Goal: Find specific page/section: Find specific page/section

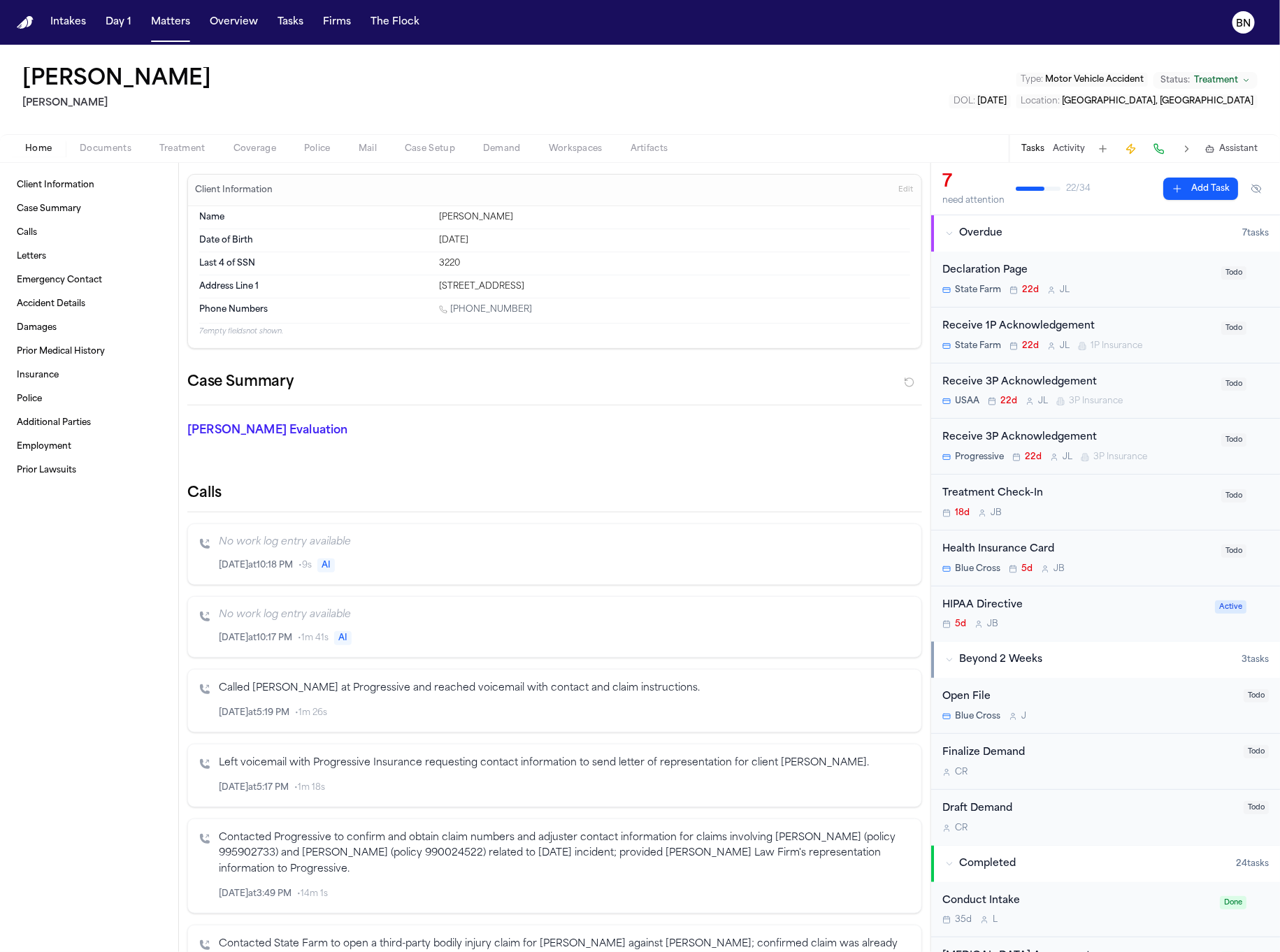
scroll to position [1336, 0]
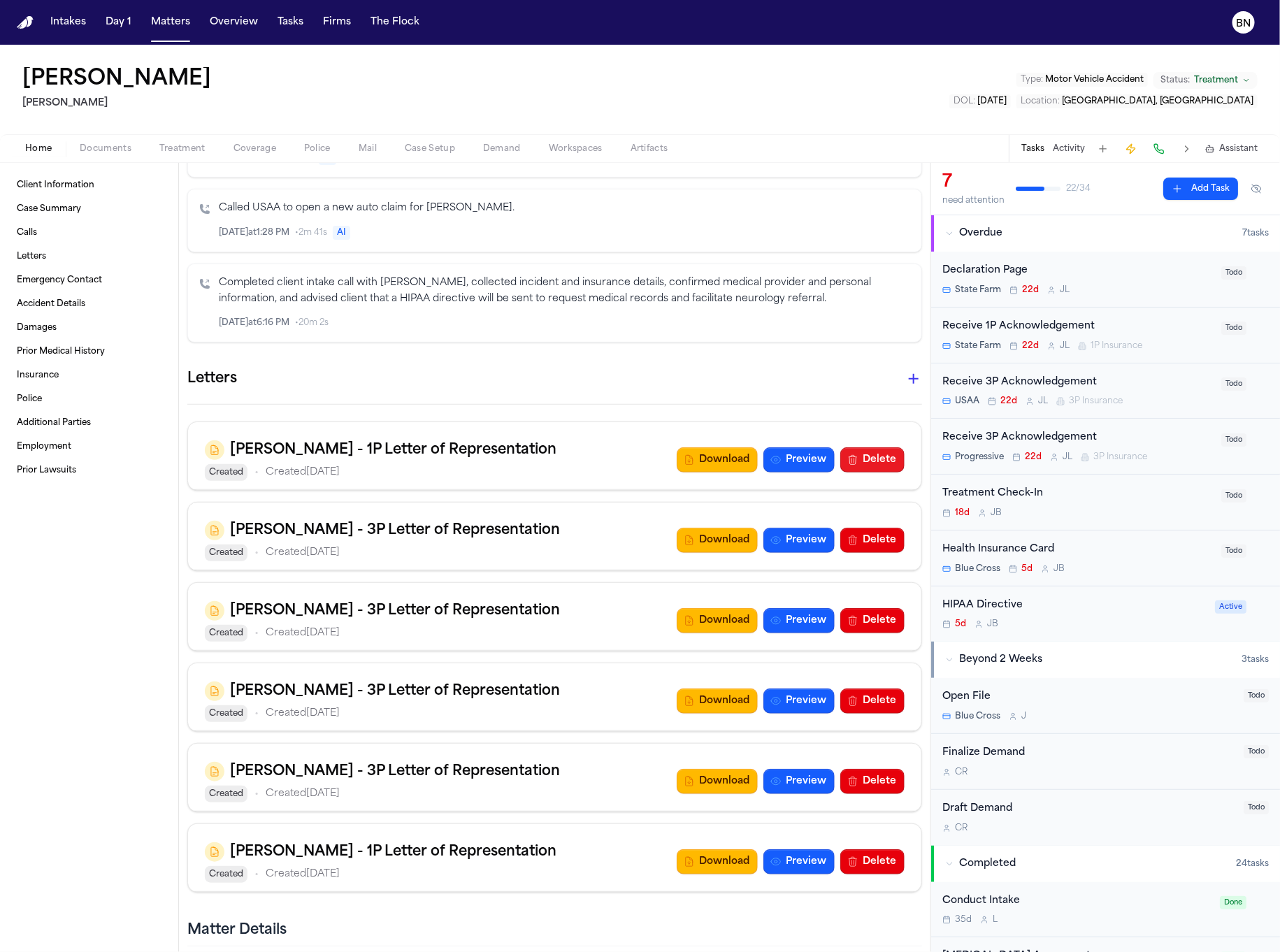
click at [878, 447] on button "Delete" at bounding box center [873, 460] width 65 height 25
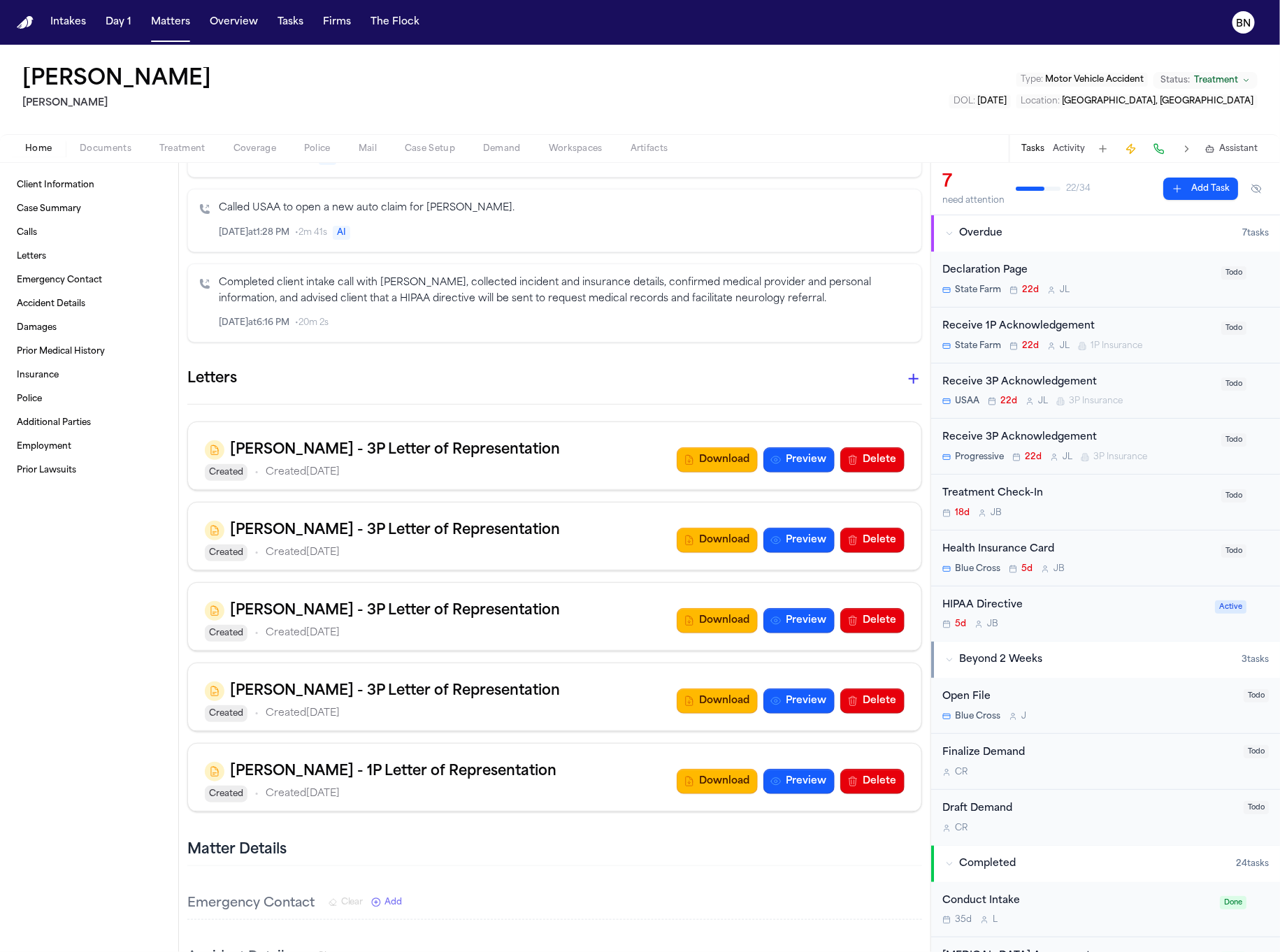
click at [284, 35] on nav "Intakes Day 1 Matters Overview Tasks Firms The Flock BN" at bounding box center [640, 22] width 1280 height 45
click at [283, 30] on button "Tasks" at bounding box center [291, 22] width 37 height 25
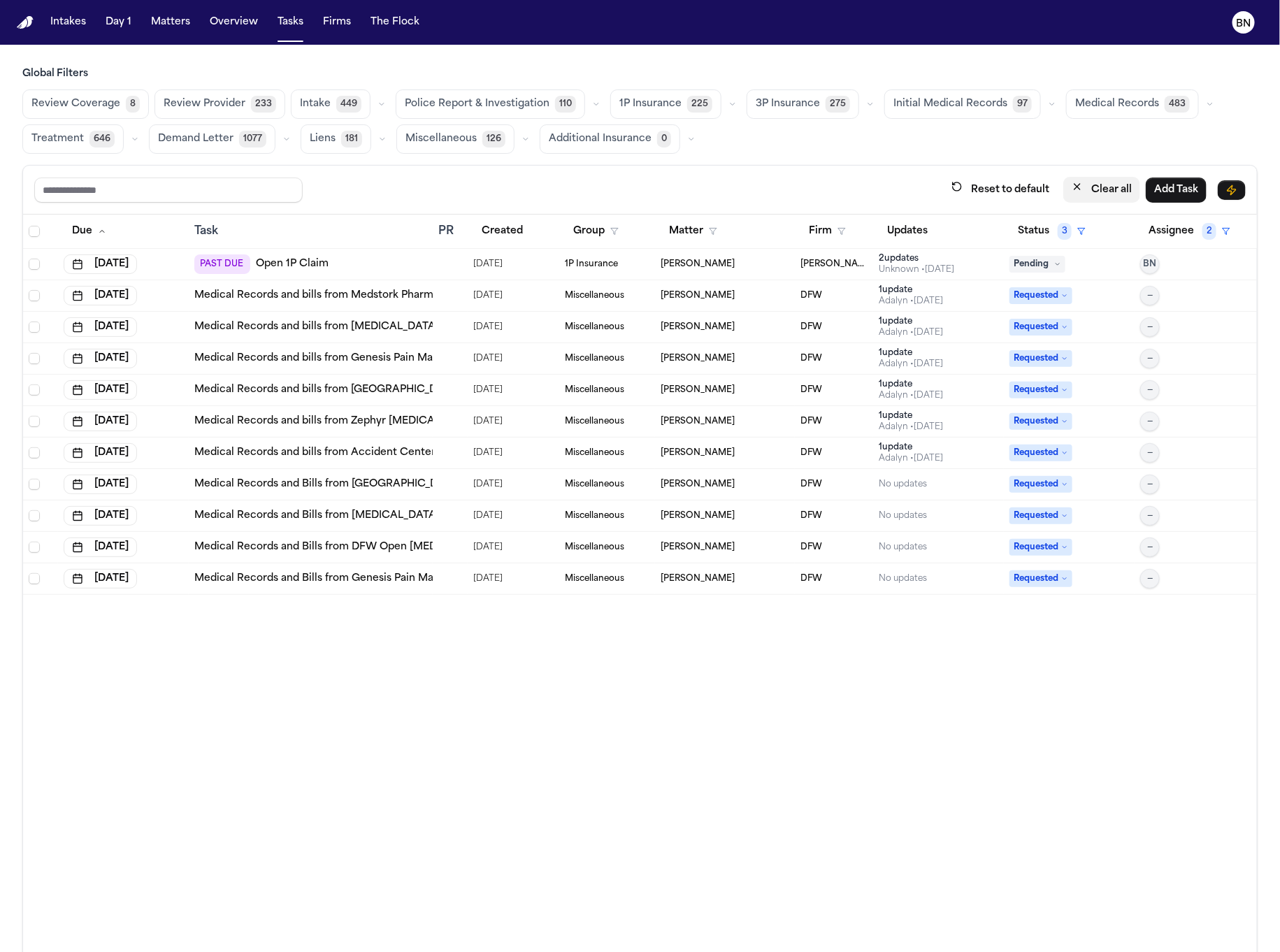
click at [1107, 192] on button "Clear all" at bounding box center [1102, 189] width 77 height 26
click at [1033, 237] on button "Status" at bounding box center [1041, 232] width 62 height 25
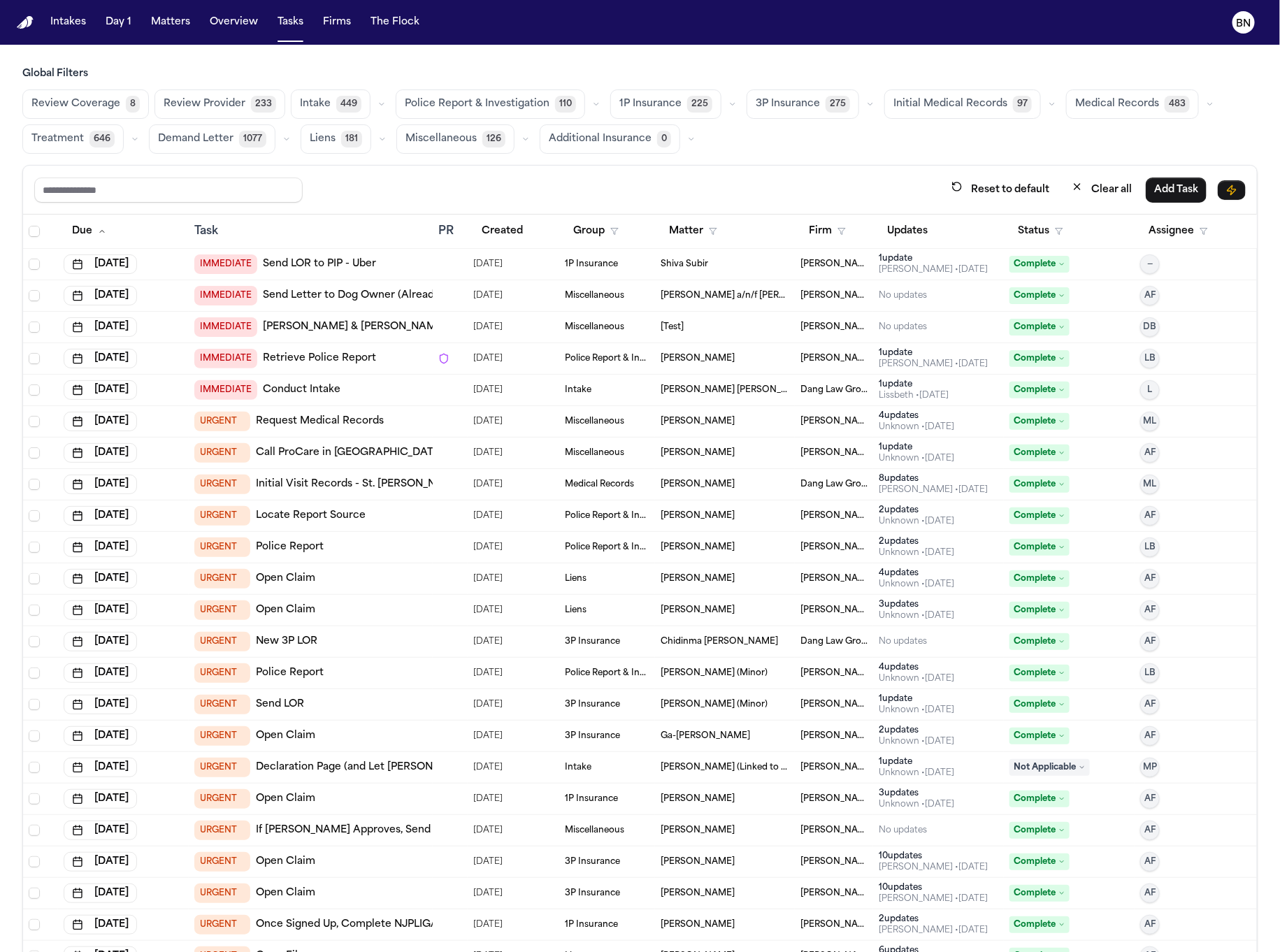
click at [654, 105] on span "1P Insurance" at bounding box center [651, 104] width 62 height 14
click at [723, 96] on button "button" at bounding box center [731, 104] width 17 height 17
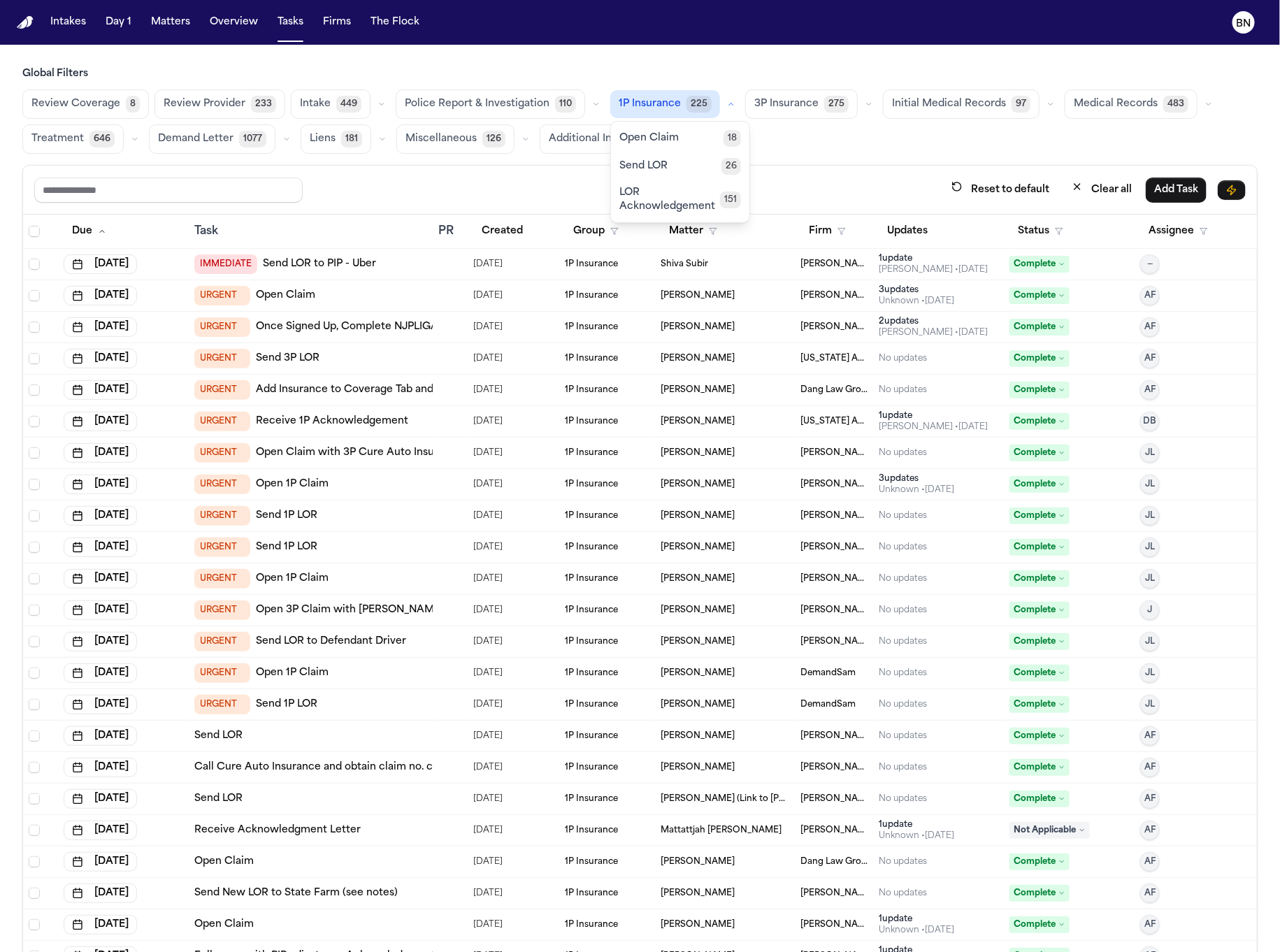
click at [702, 145] on button "Open Claim 18" at bounding box center [680, 139] width 139 height 28
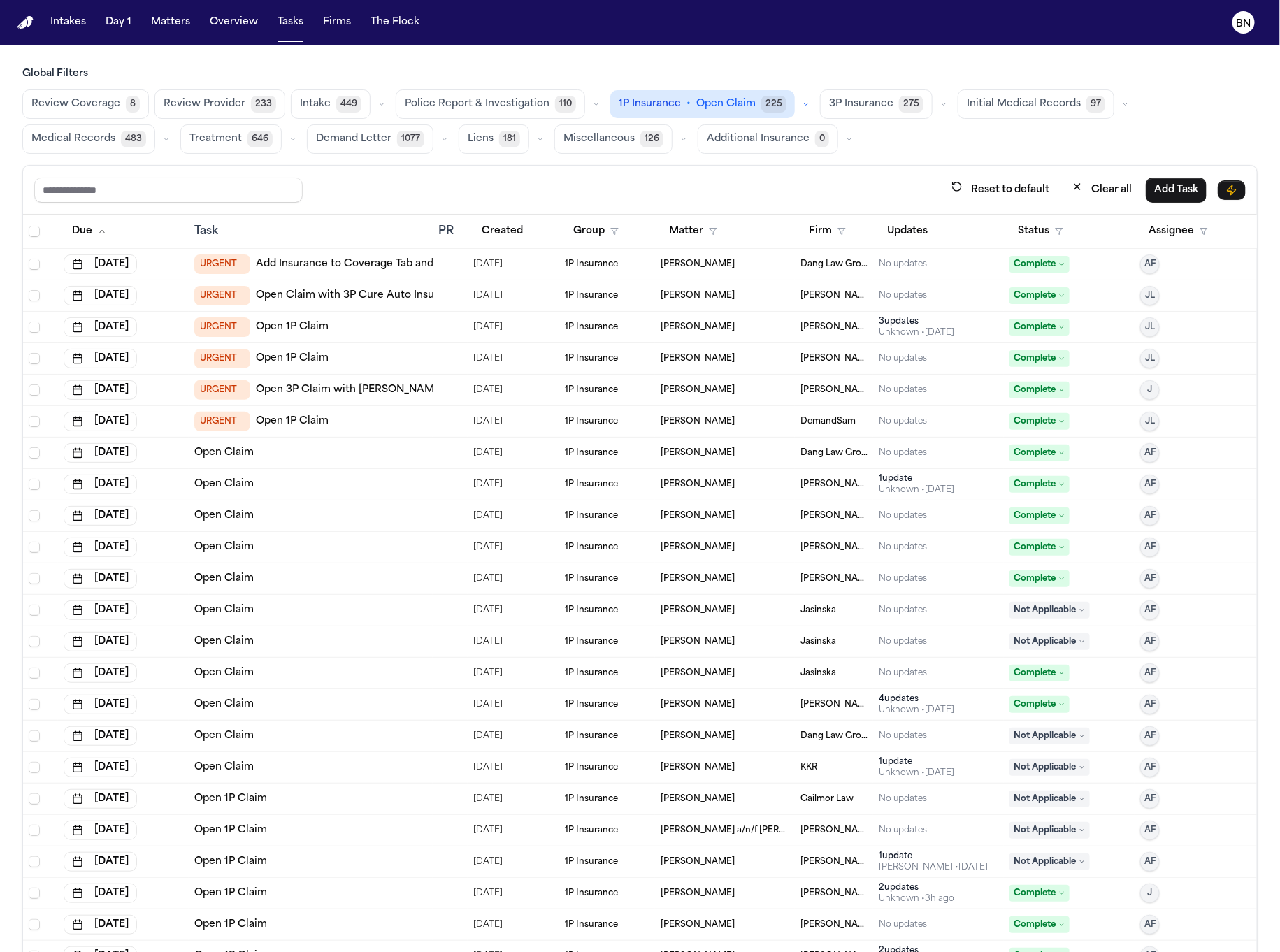
click at [828, 171] on div "Reset to default Clear all Add Task" at bounding box center [640, 190] width 1234 height 49
click at [1011, 229] on button "Status" at bounding box center [1041, 232] width 62 height 25
click at [1010, 318] on button "Active" at bounding box center [1013, 315] width 39 height 18
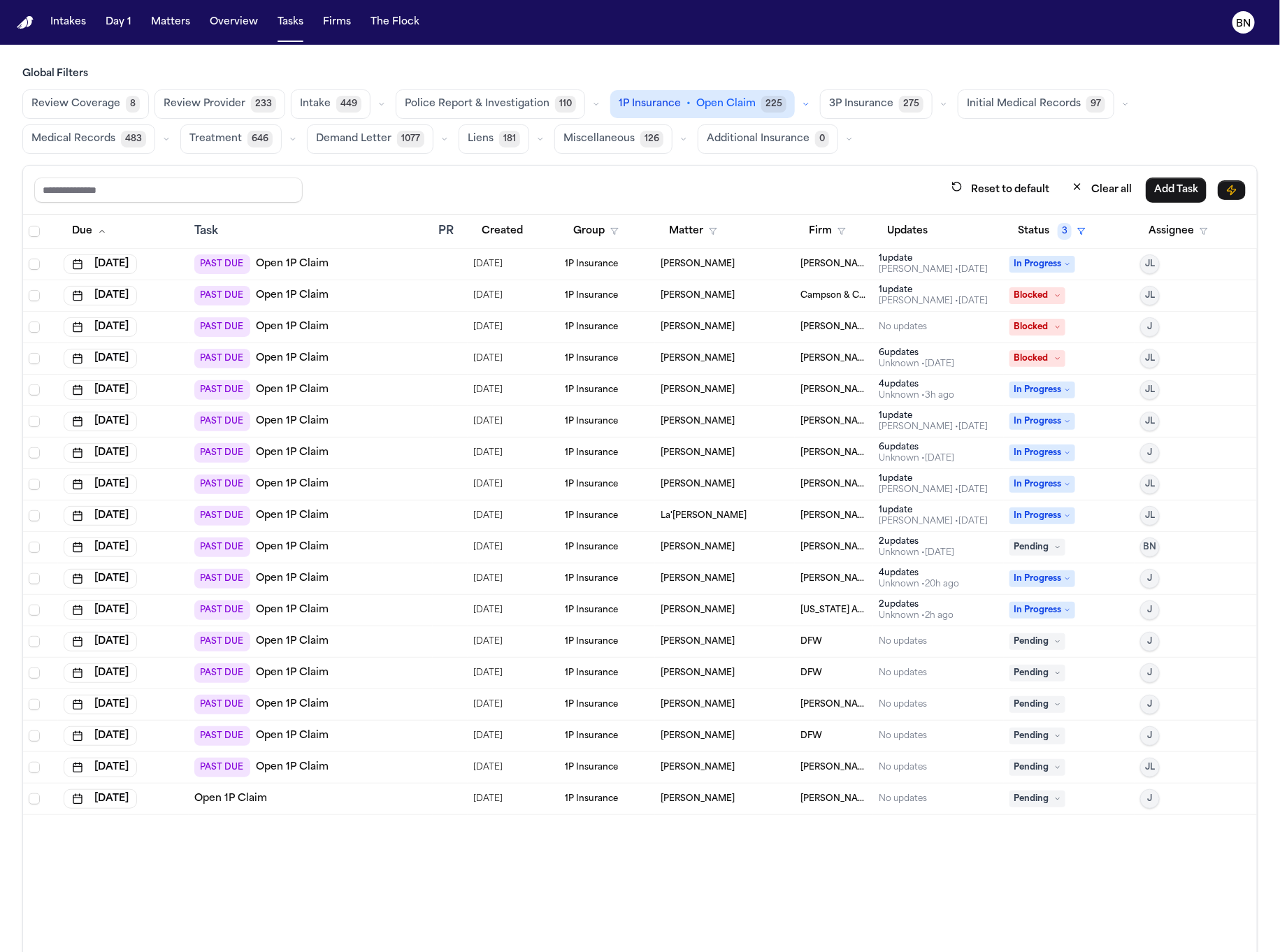
click at [792, 170] on div "Reset to default Clear all Add Task" at bounding box center [640, 190] width 1234 height 49
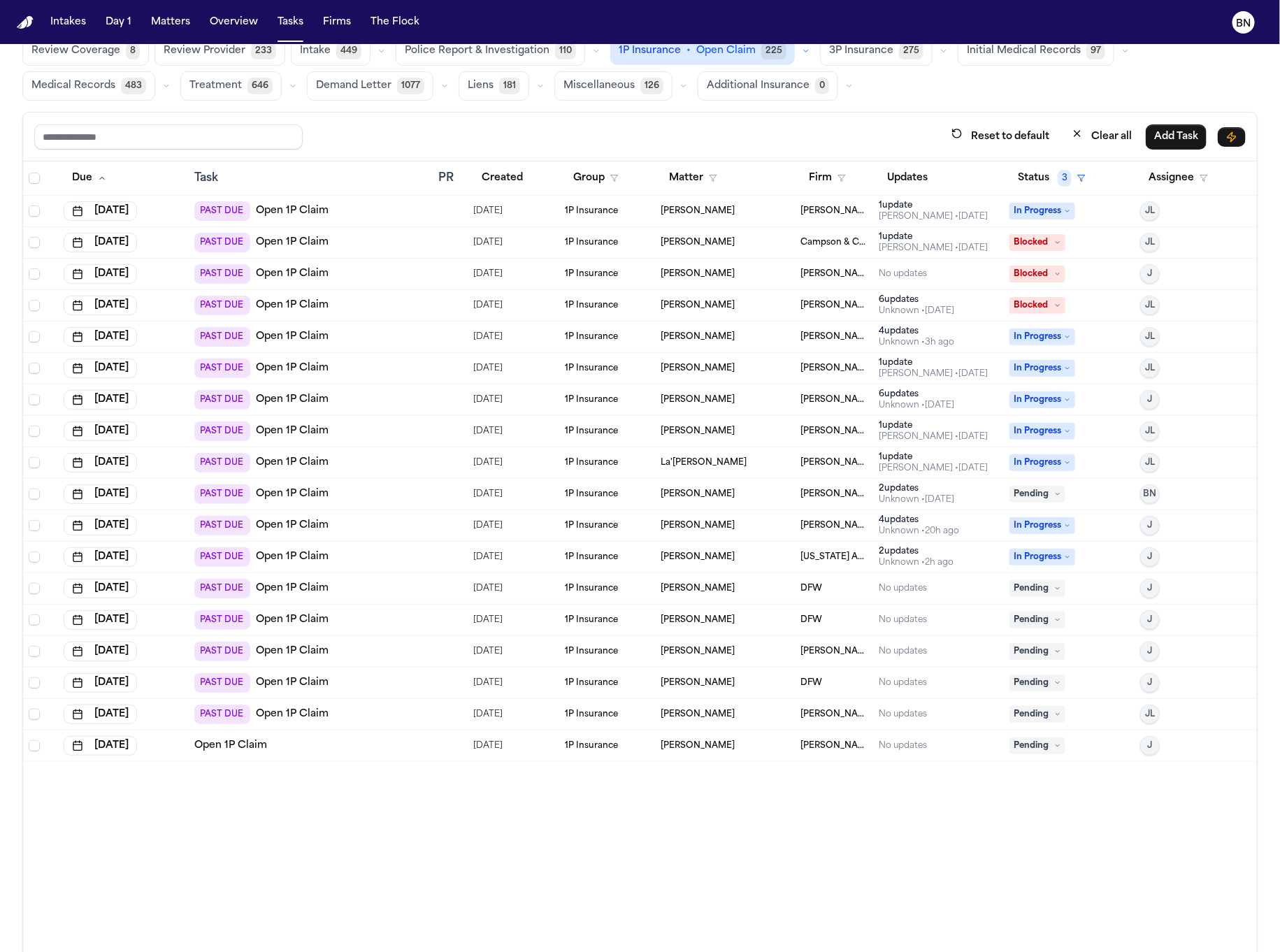
scroll to position [30, 0]
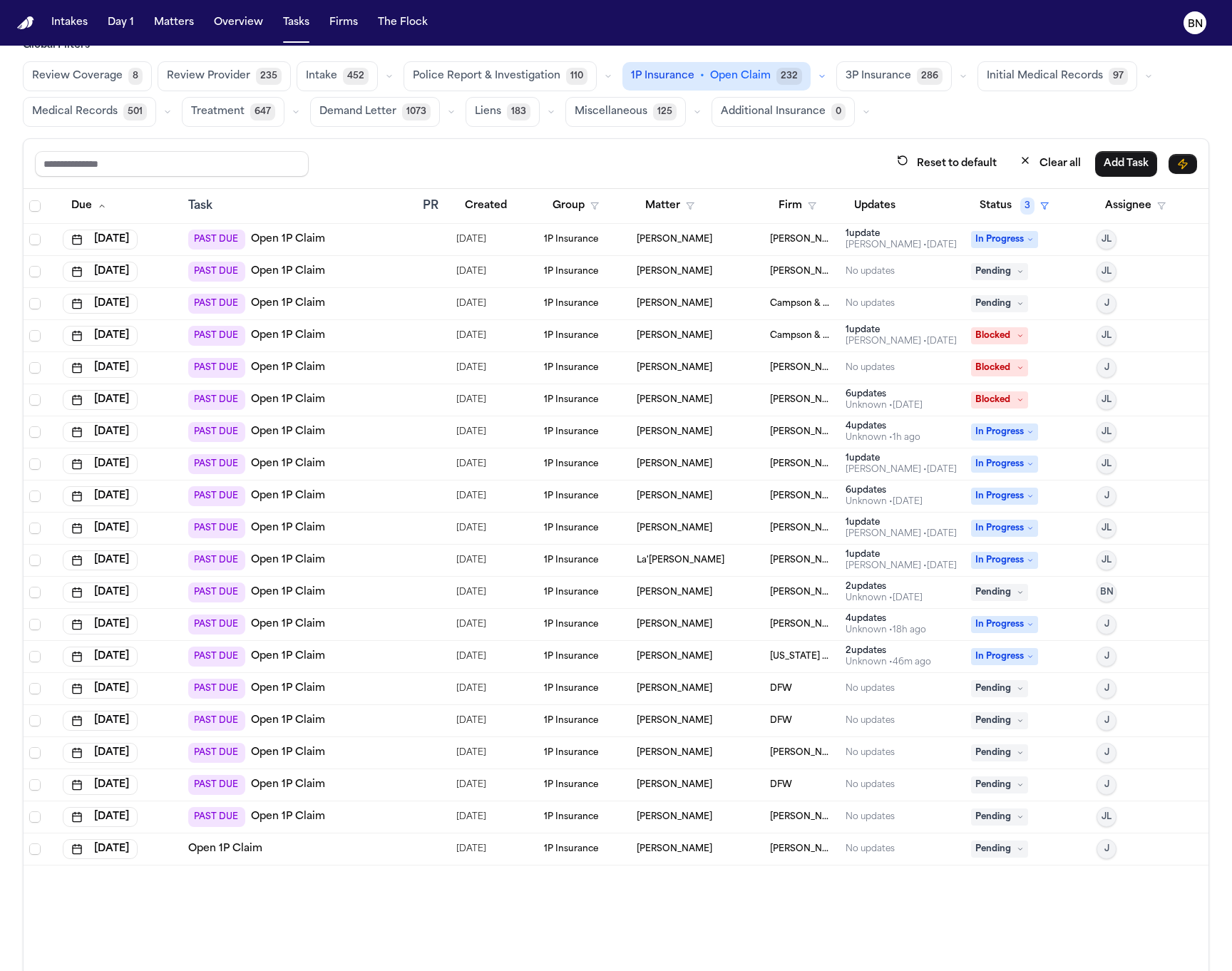
scroll to position [30, 0]
click at [175, 34] on button "Matters" at bounding box center [174, 23] width 51 height 26
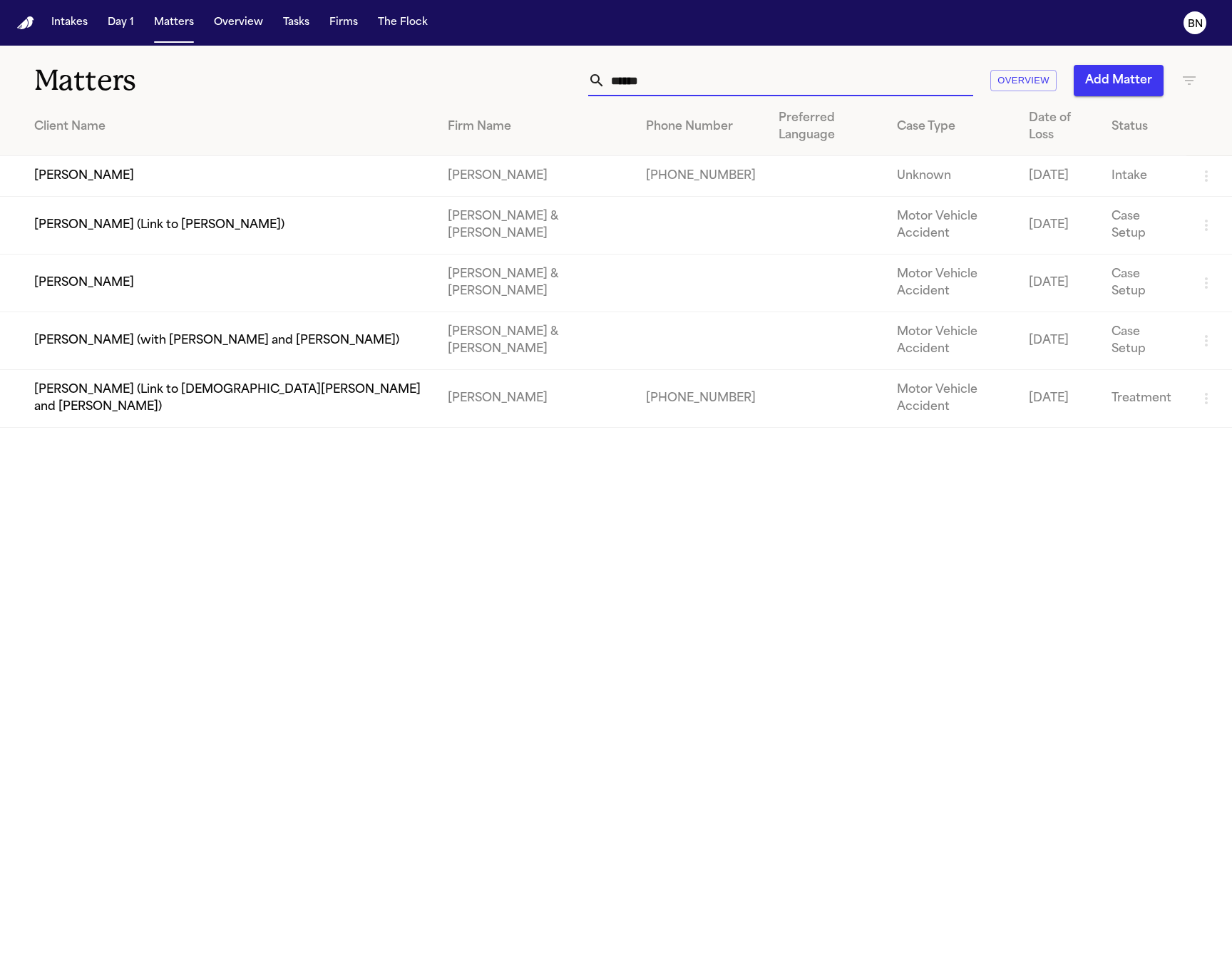
click at [674, 92] on input "******" at bounding box center [789, 80] width 368 height 31
paste input "********"
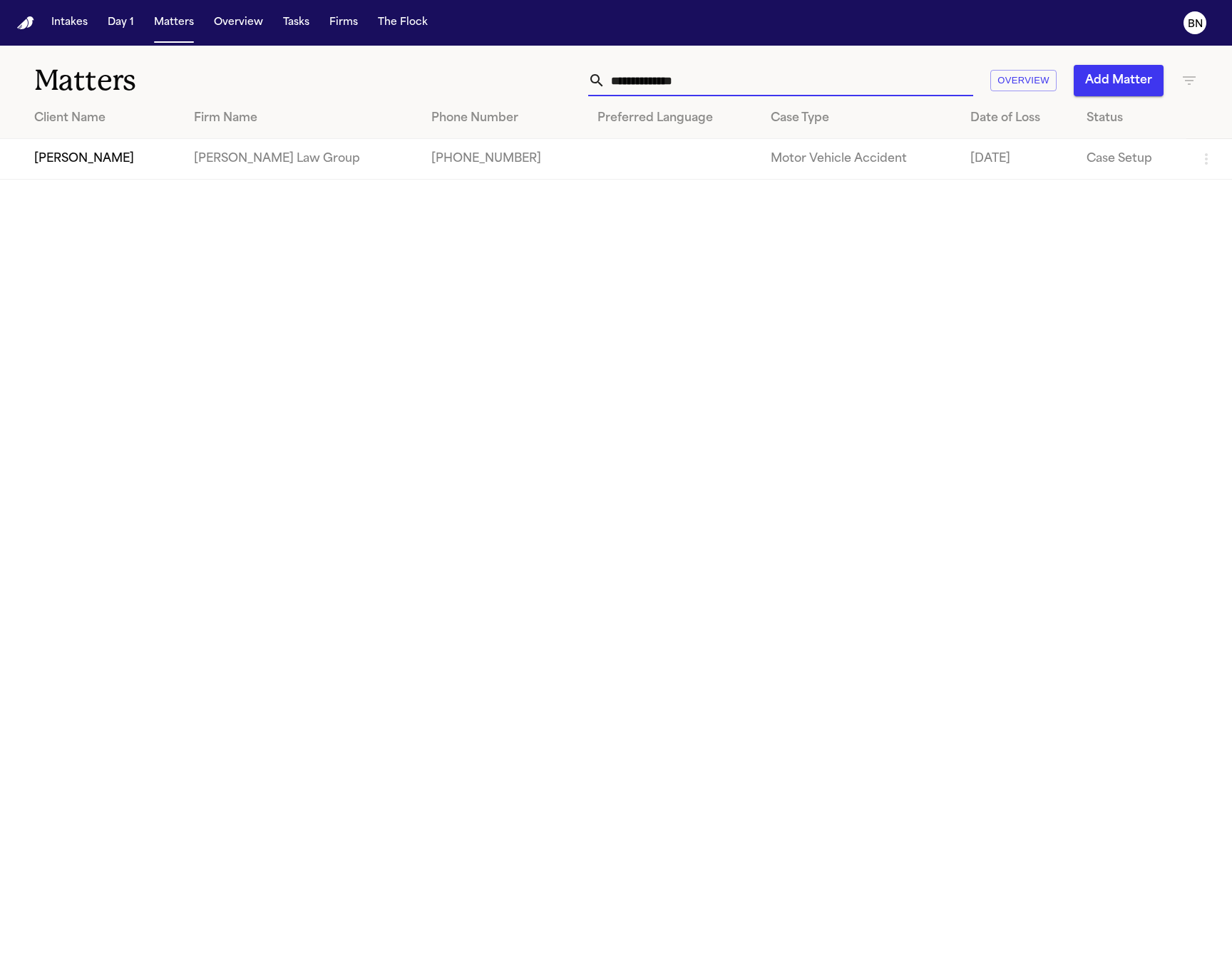
type input "**********"
click at [117, 158] on td "[PERSON_NAME]" at bounding box center [91, 160] width 182 height 41
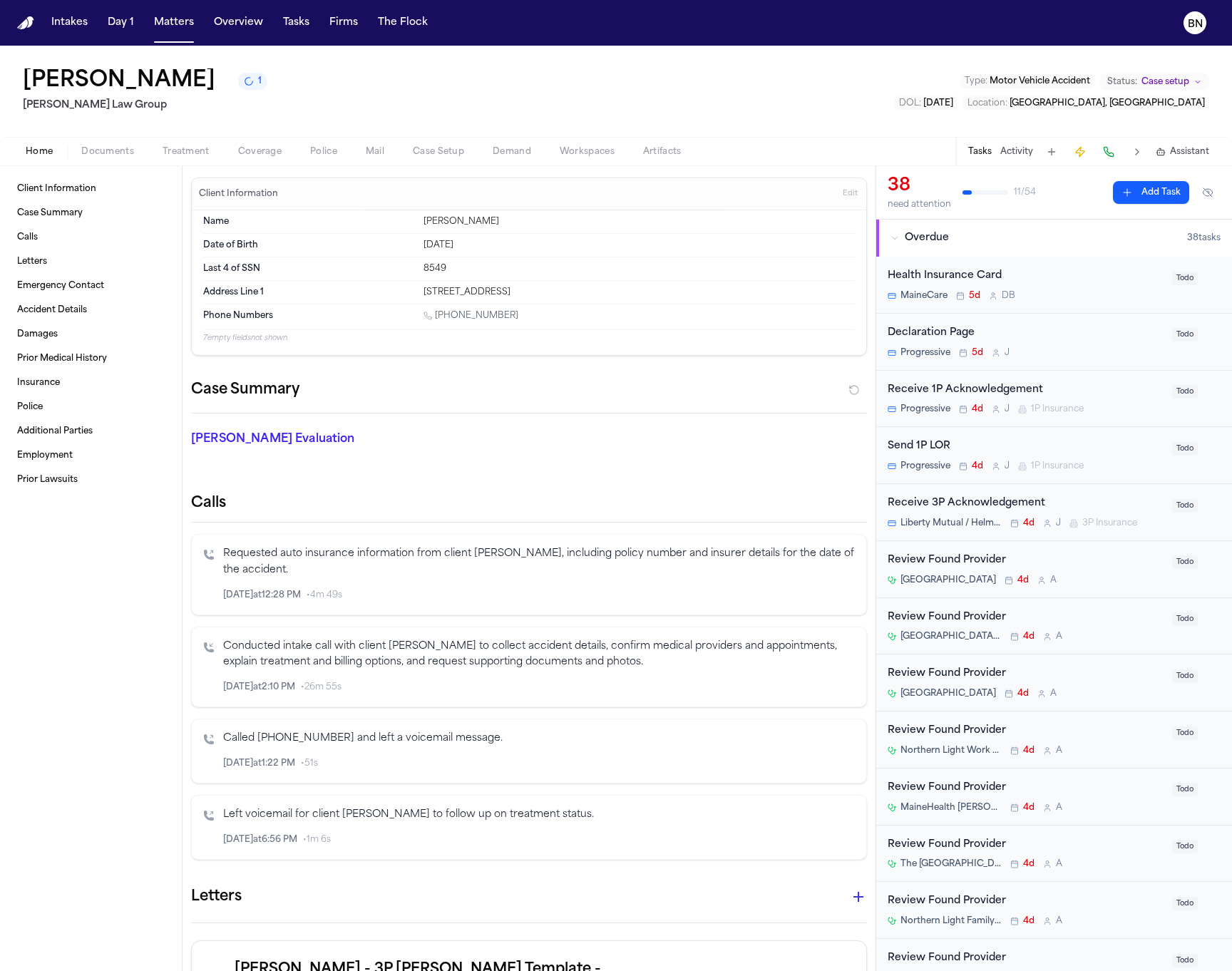
click at [257, 156] on span "Coverage" at bounding box center [260, 151] width 43 height 11
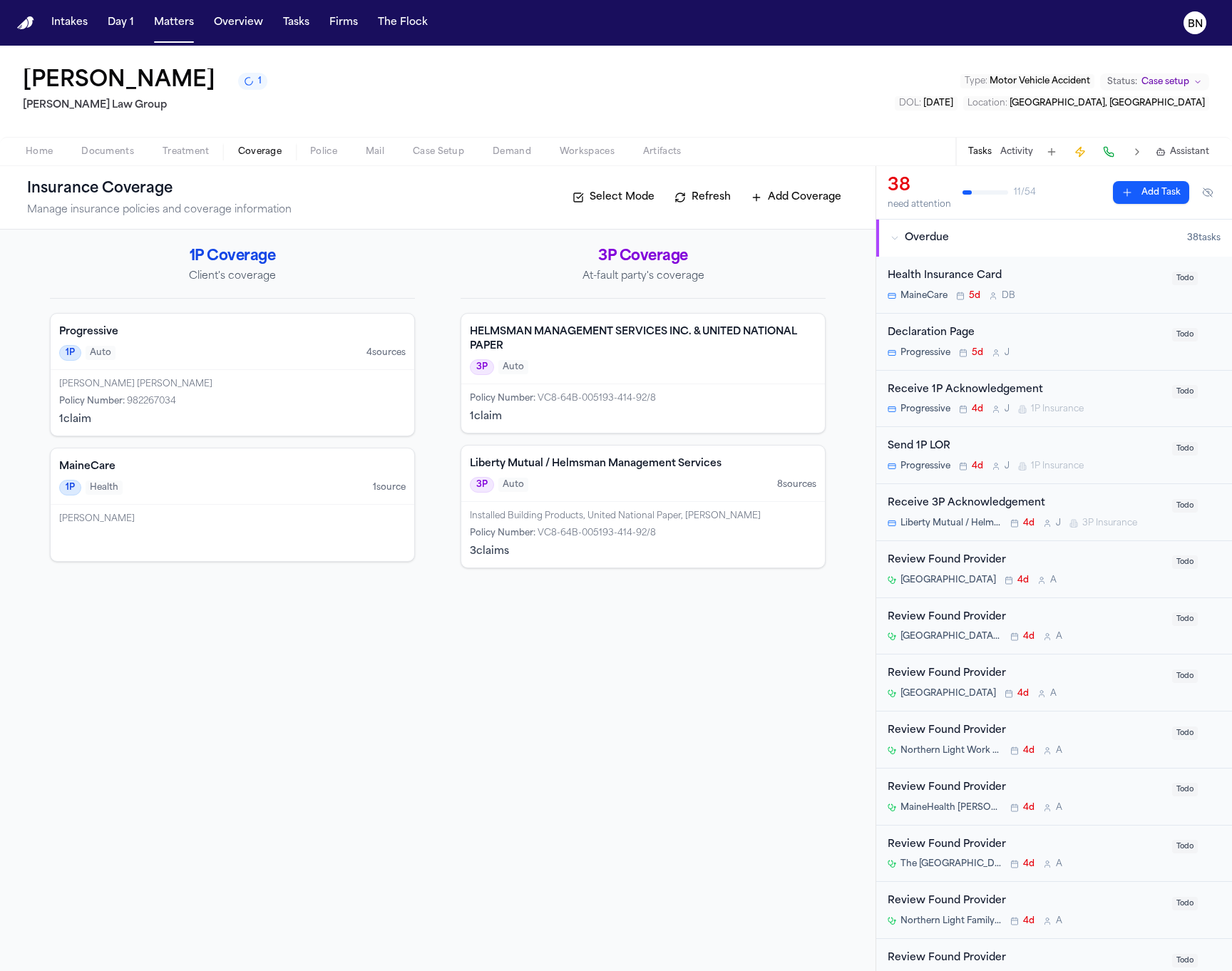
click at [469, 159] on span "button" at bounding box center [438, 160] width 68 height 2
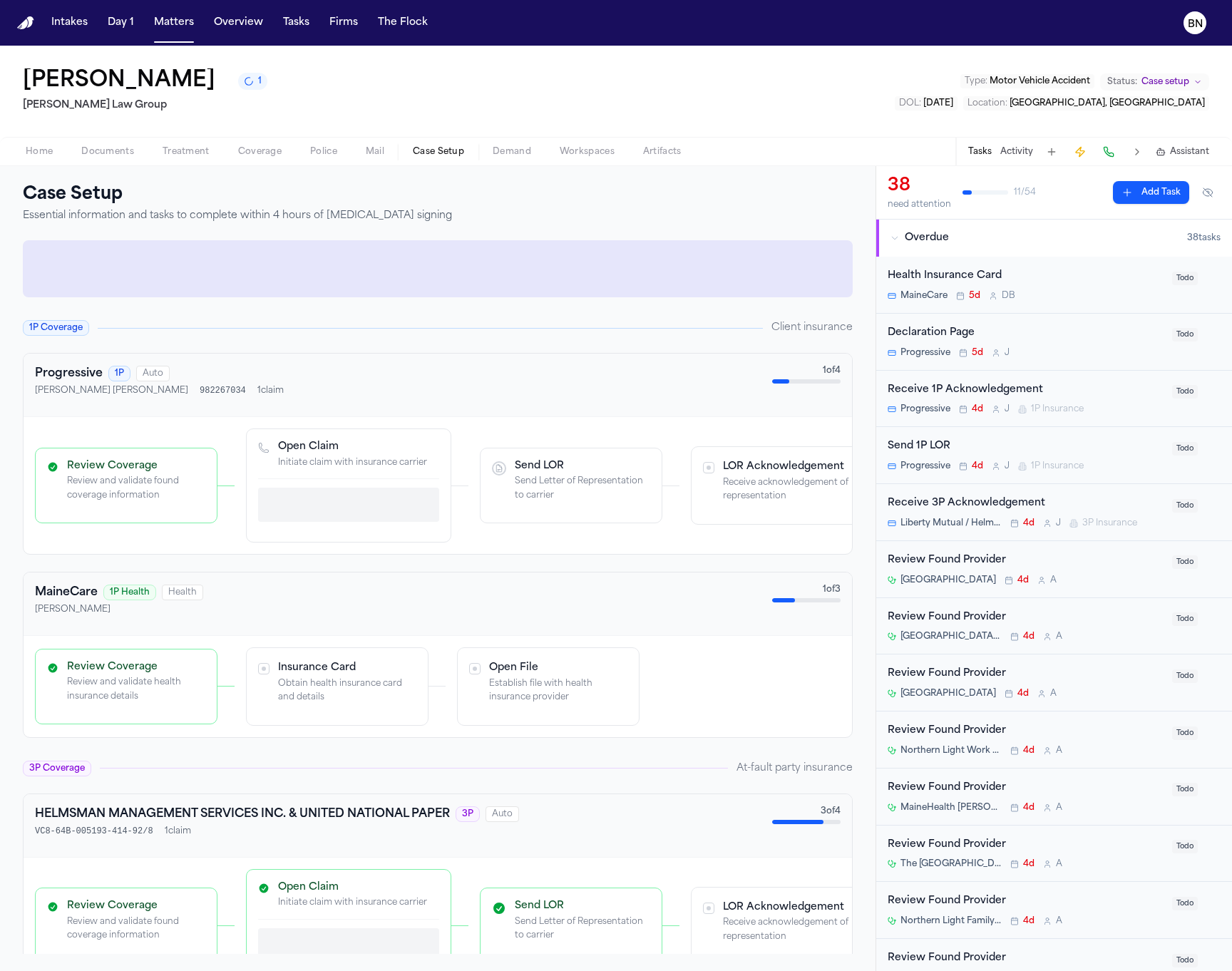
click at [450, 153] on span "Case Setup" at bounding box center [439, 151] width 51 height 11
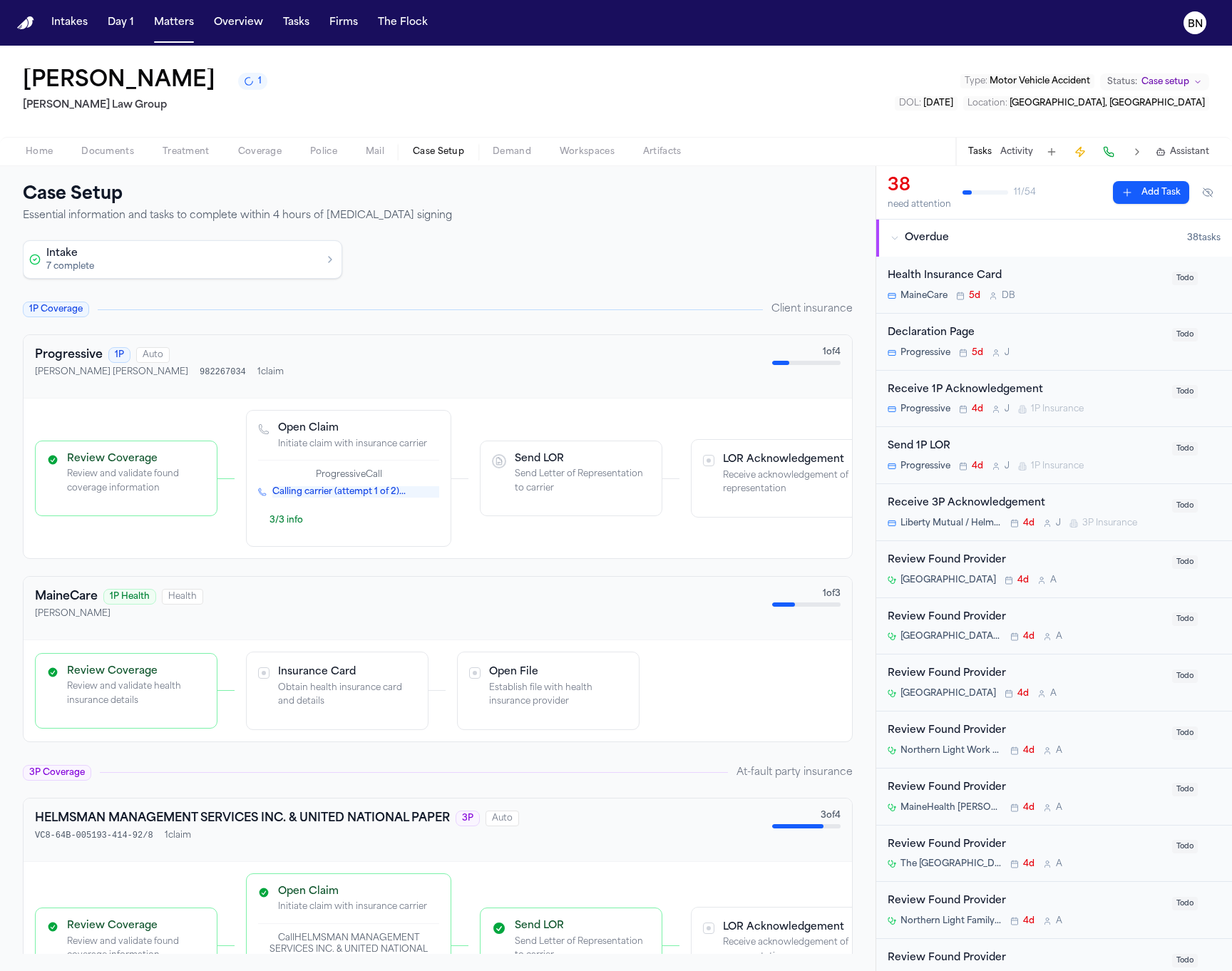
click at [449, 146] on span "Case Setup" at bounding box center [439, 151] width 51 height 11
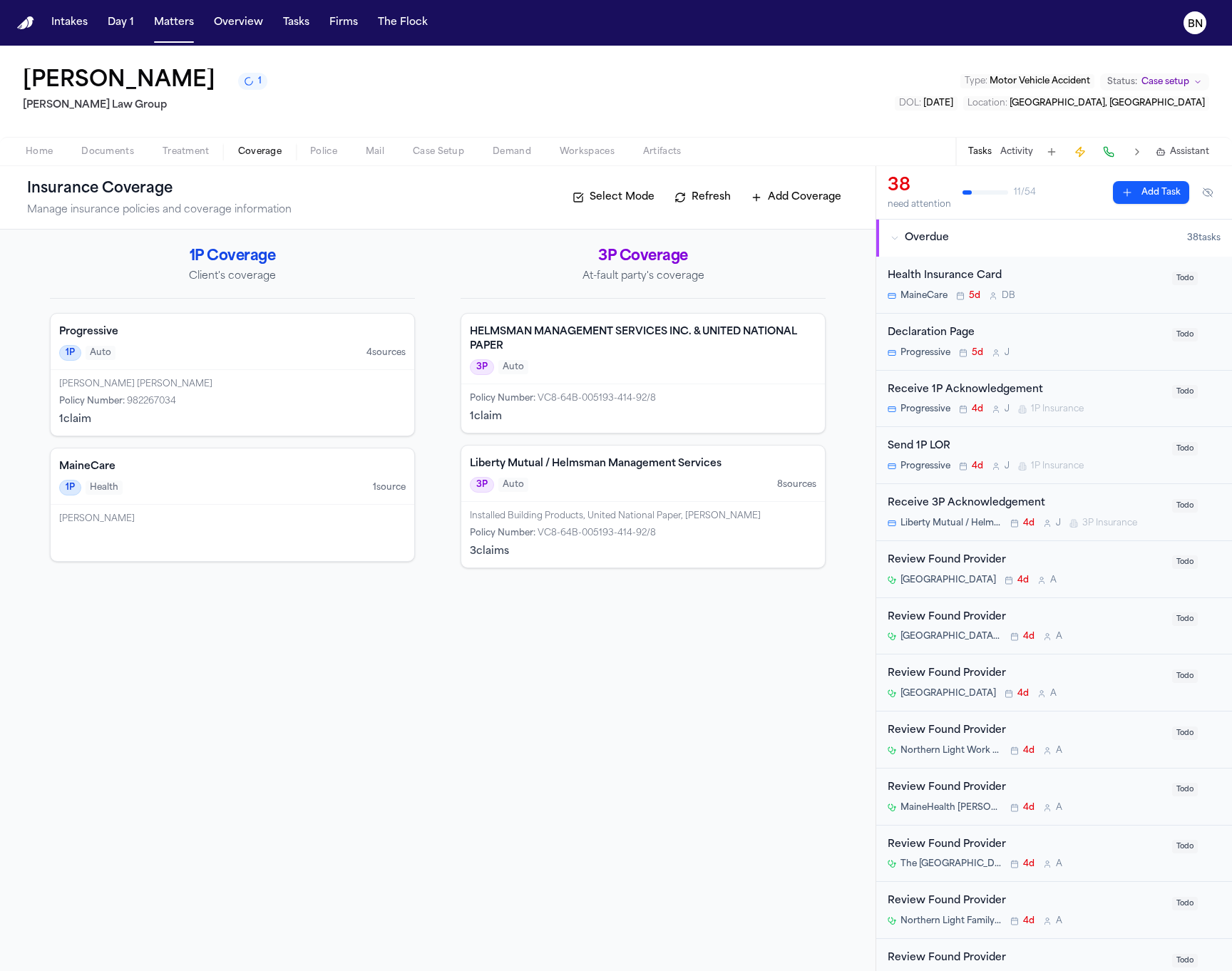
click at [254, 154] on span "Coverage" at bounding box center [260, 151] width 43 height 11
